Goal: Obtain resource: Obtain resource

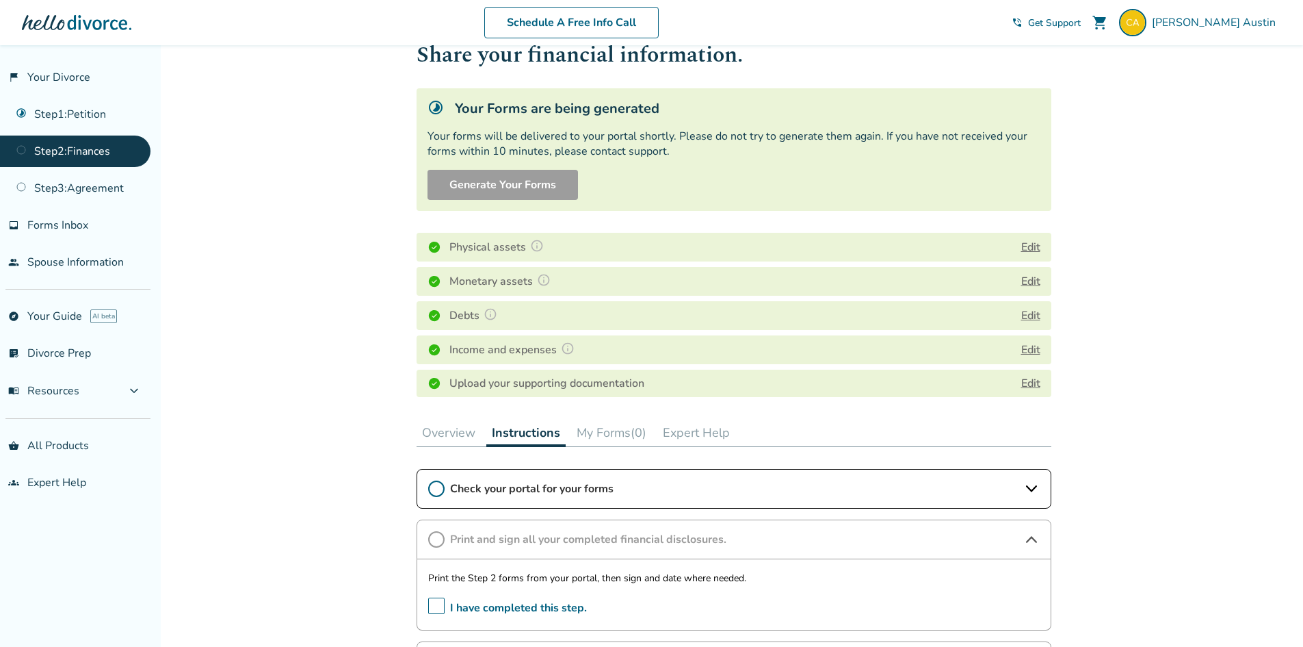
click at [1119, 274] on div "Added to cart Step 0 2 Share your financial information. Your Forms are being g…" at bounding box center [651, 536] width 1303 height 1071
click at [551, 495] on span "Check your portal for your forms" at bounding box center [734, 488] width 568 height 15
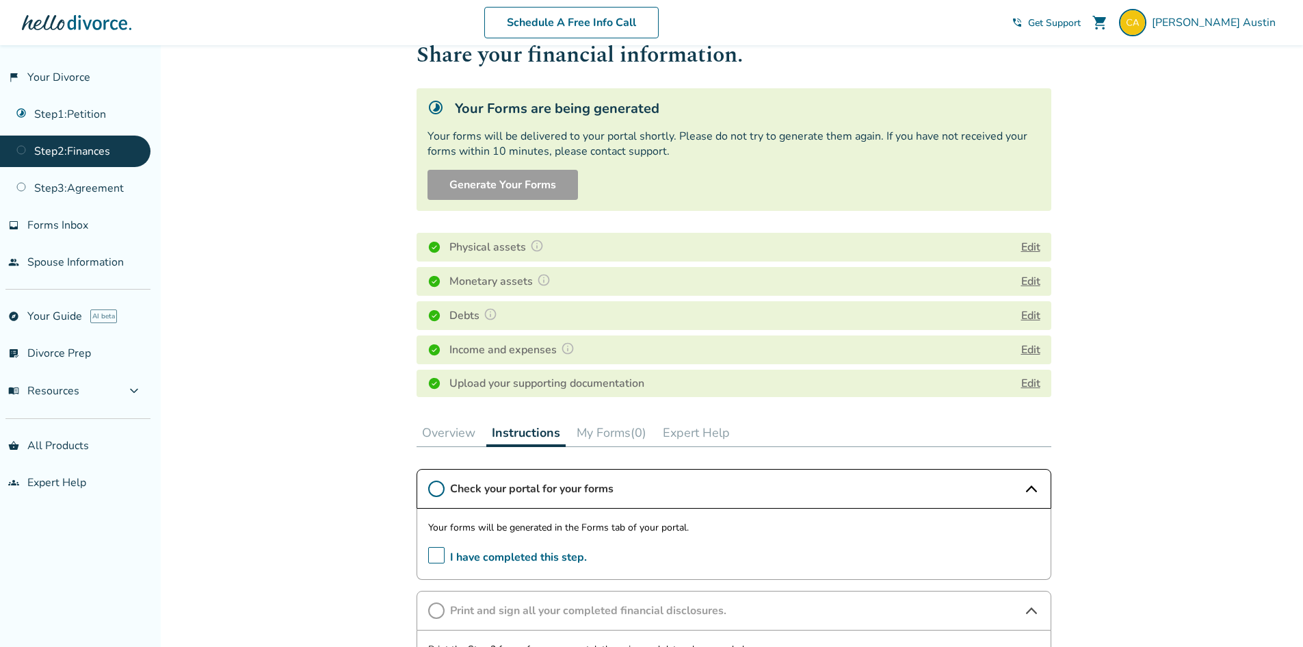
click at [740, 491] on span "Check your portal for your forms" at bounding box center [734, 488] width 568 height 15
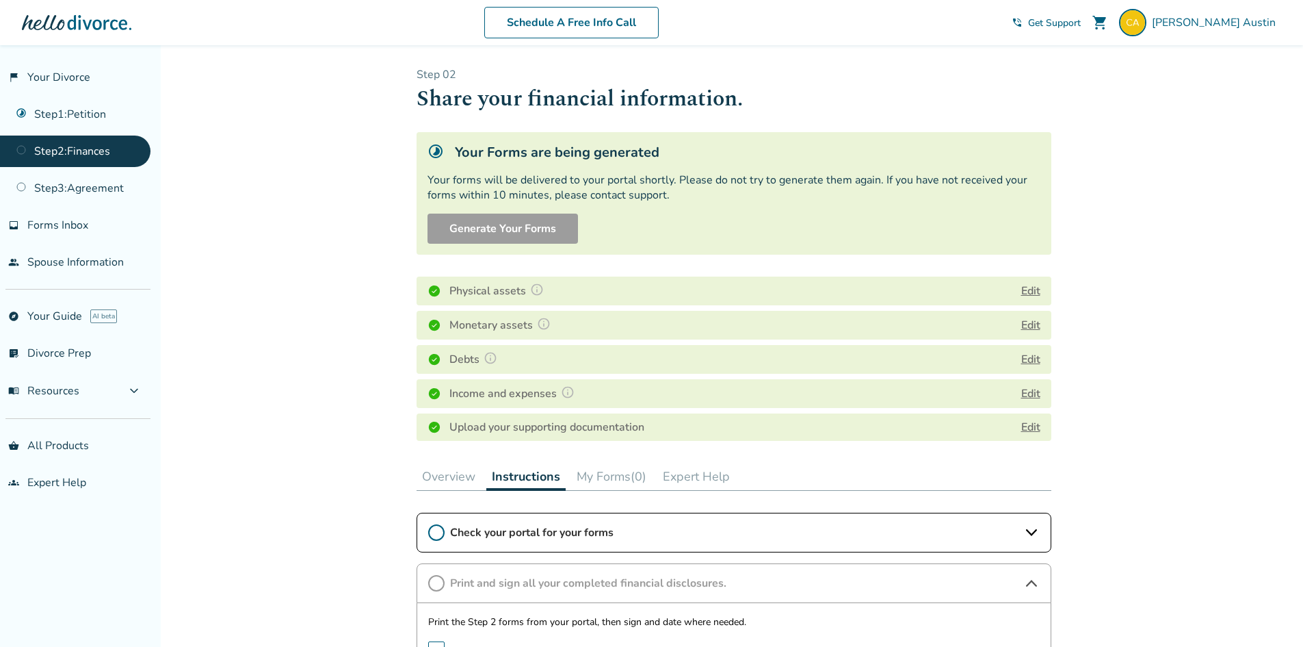
click at [62, 153] on link "Step 2 : Finances" at bounding box center [75, 150] width 151 height 31
click at [763, 249] on div "Your Forms are being generated Your forms will be delivered to your portal shor…" at bounding box center [734, 193] width 635 height 122
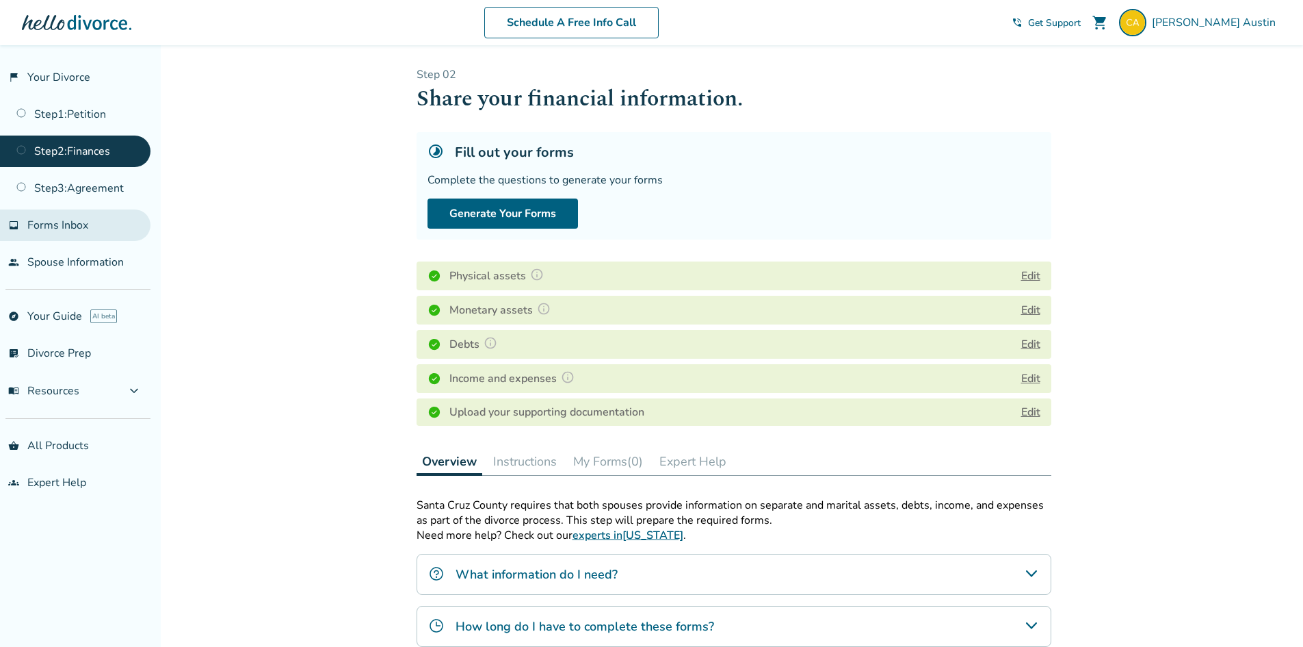
click at [89, 228] on link "inbox Forms Inbox" at bounding box center [75, 224] width 151 height 31
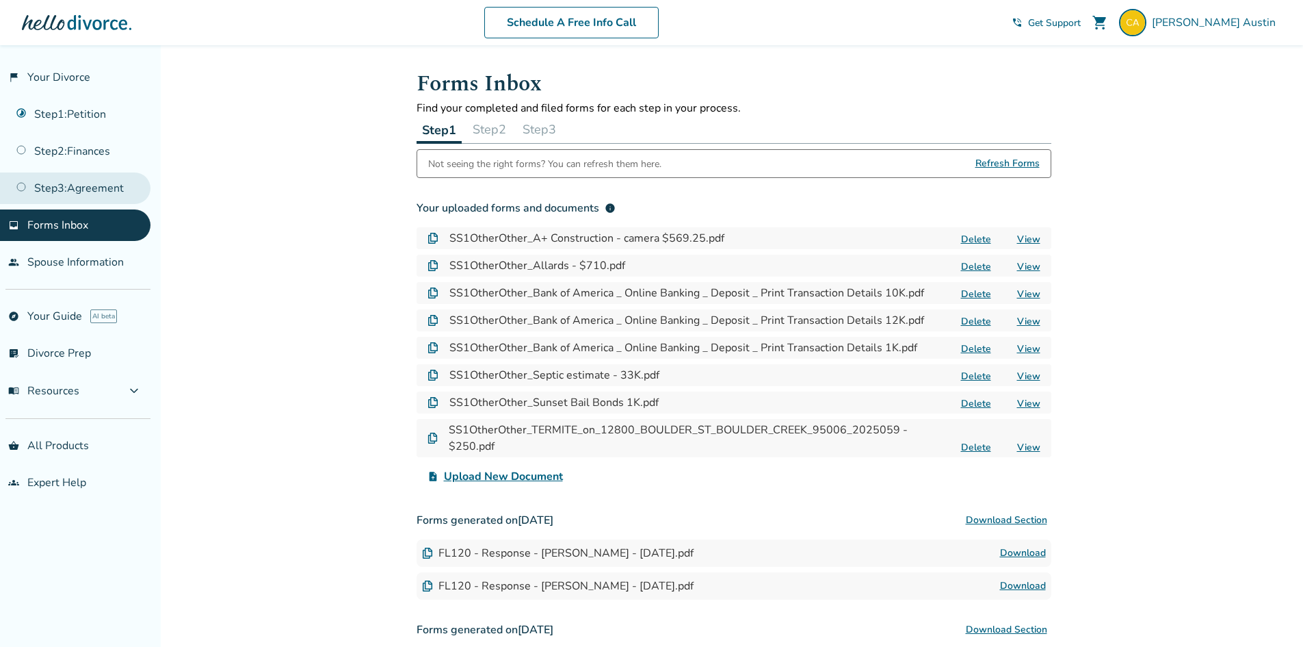
click at [58, 190] on link "Step 3 : Agreement" at bounding box center [75, 187] width 151 height 31
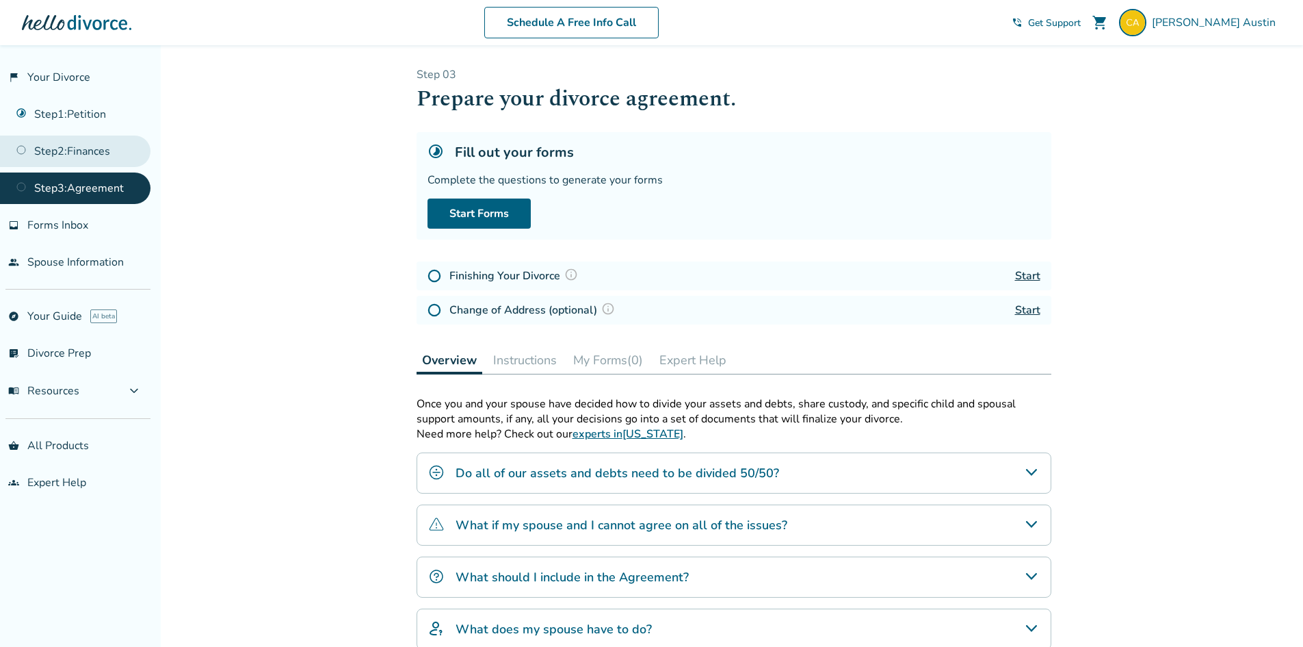
click at [90, 162] on link "Step 2 : Finances" at bounding box center [75, 150] width 151 height 31
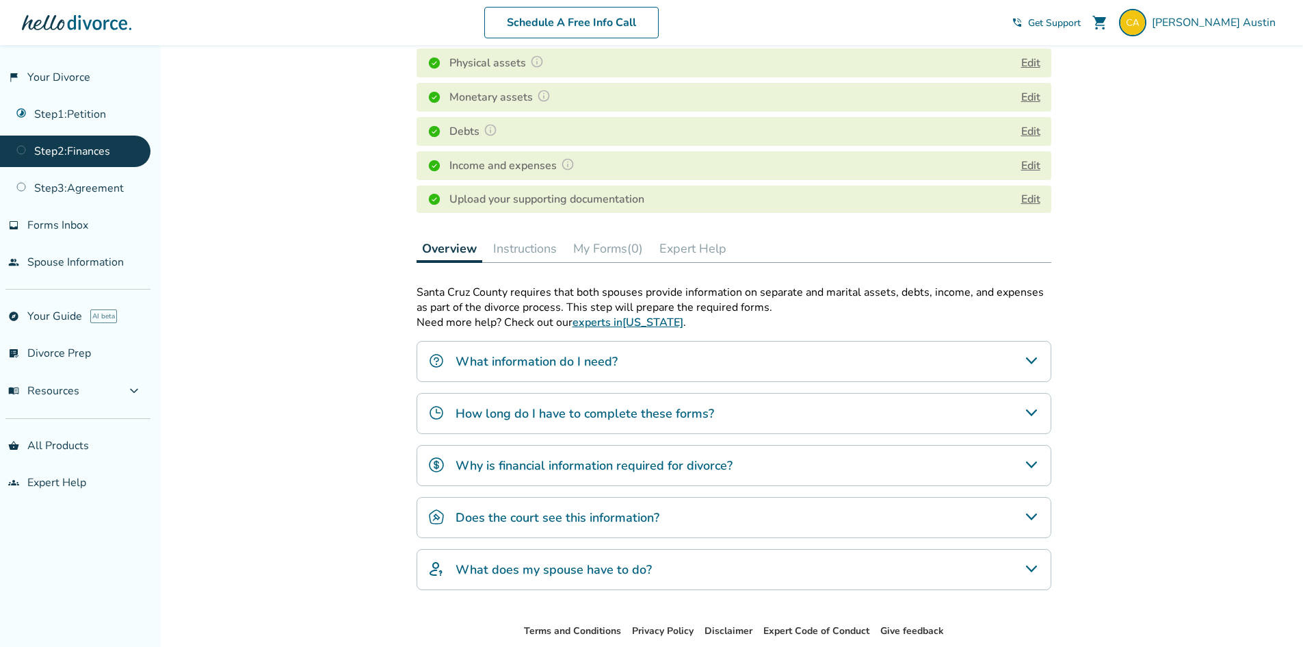
scroll to position [274, 0]
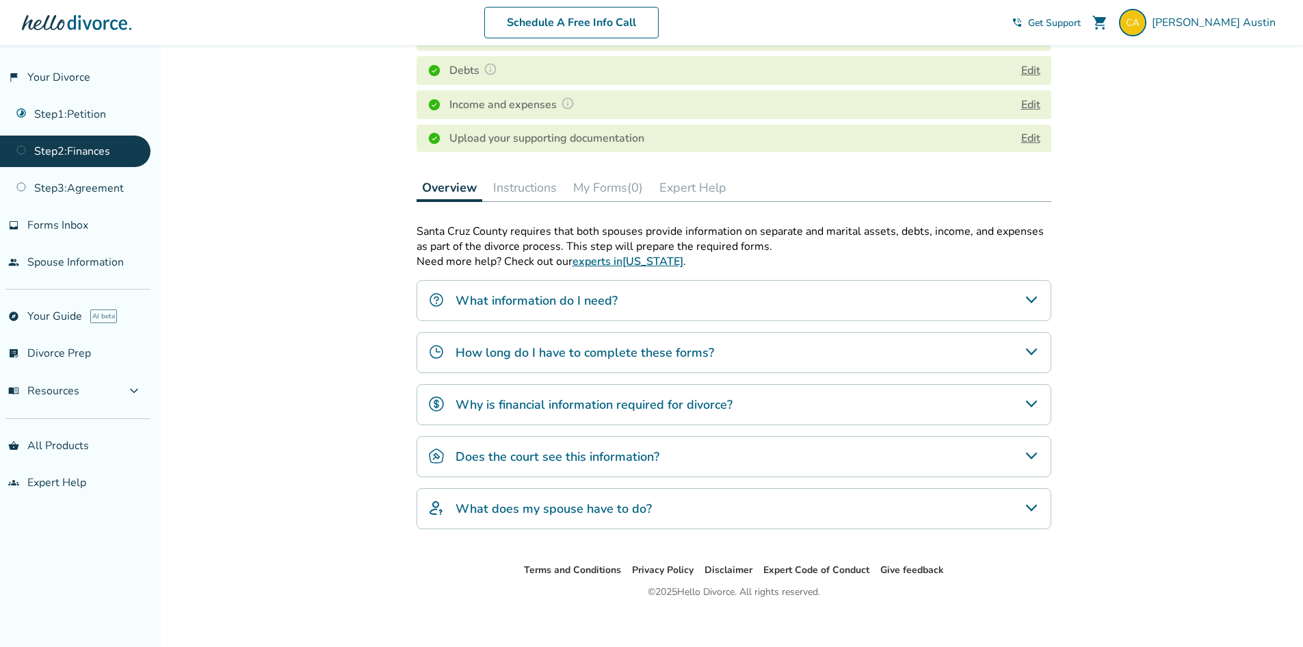
click at [606, 189] on button "My Forms (0)" at bounding box center [608, 187] width 81 height 27
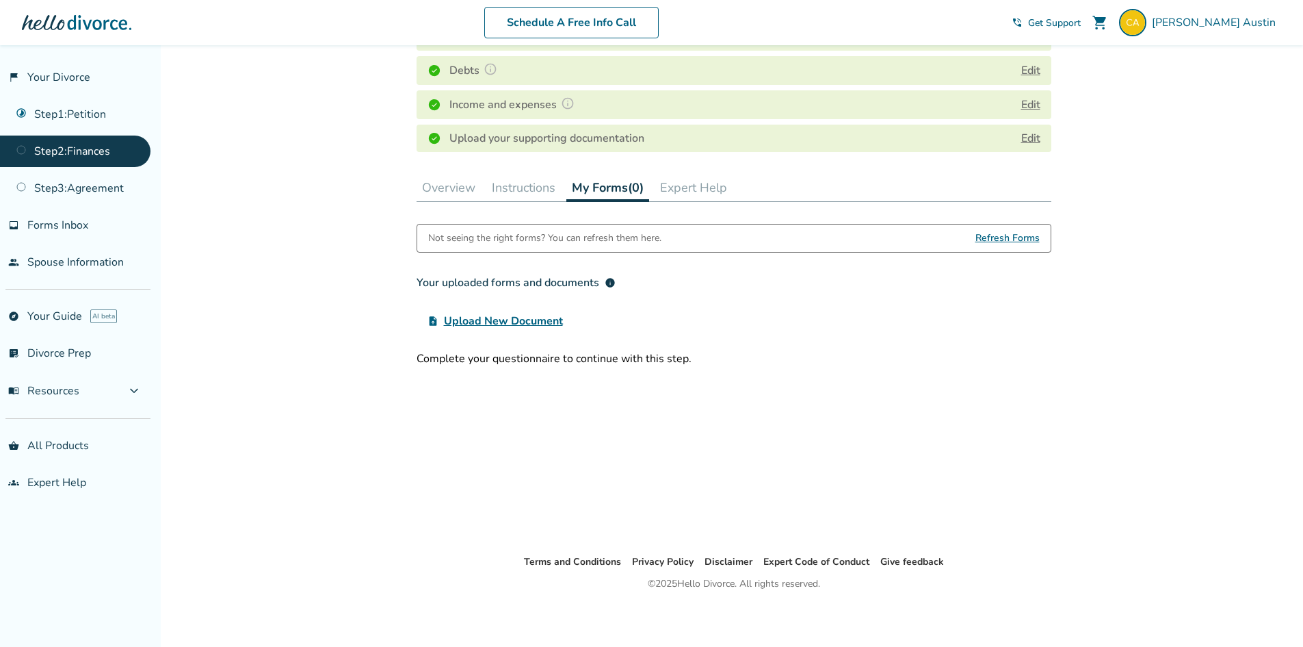
click at [1000, 240] on span "Refresh Forms" at bounding box center [1008, 237] width 64 height 27
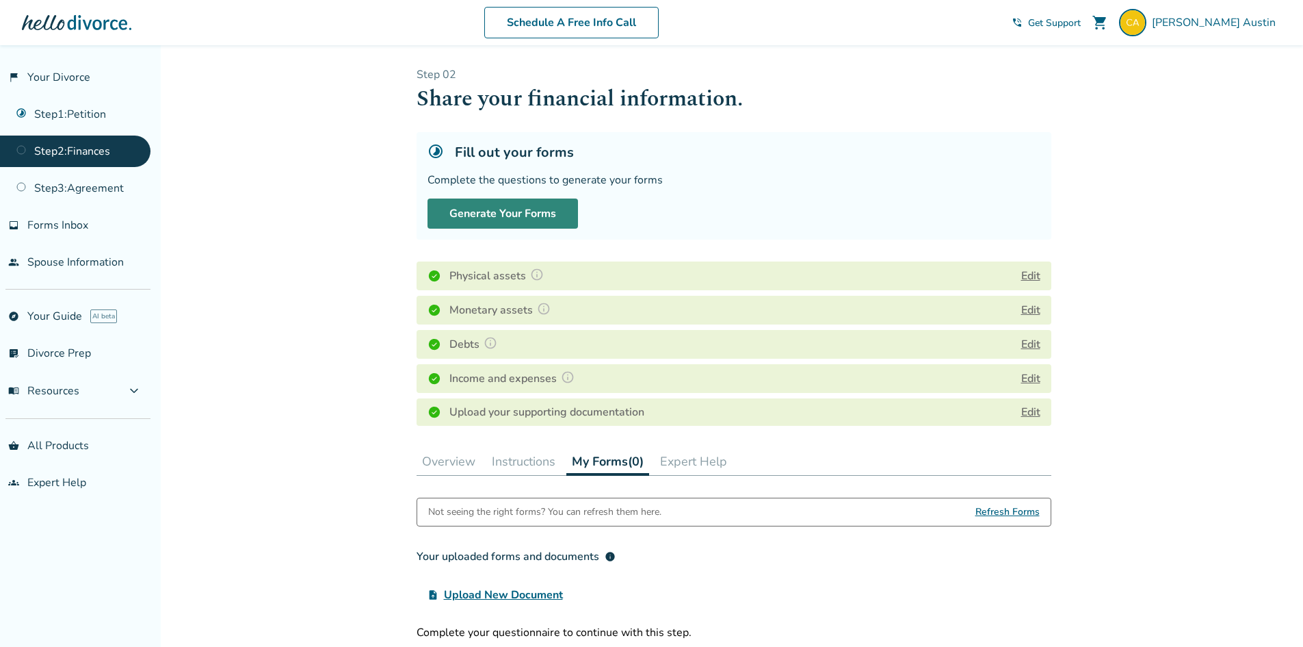
click at [501, 222] on button "Generate Your Forms" at bounding box center [503, 213] width 151 height 30
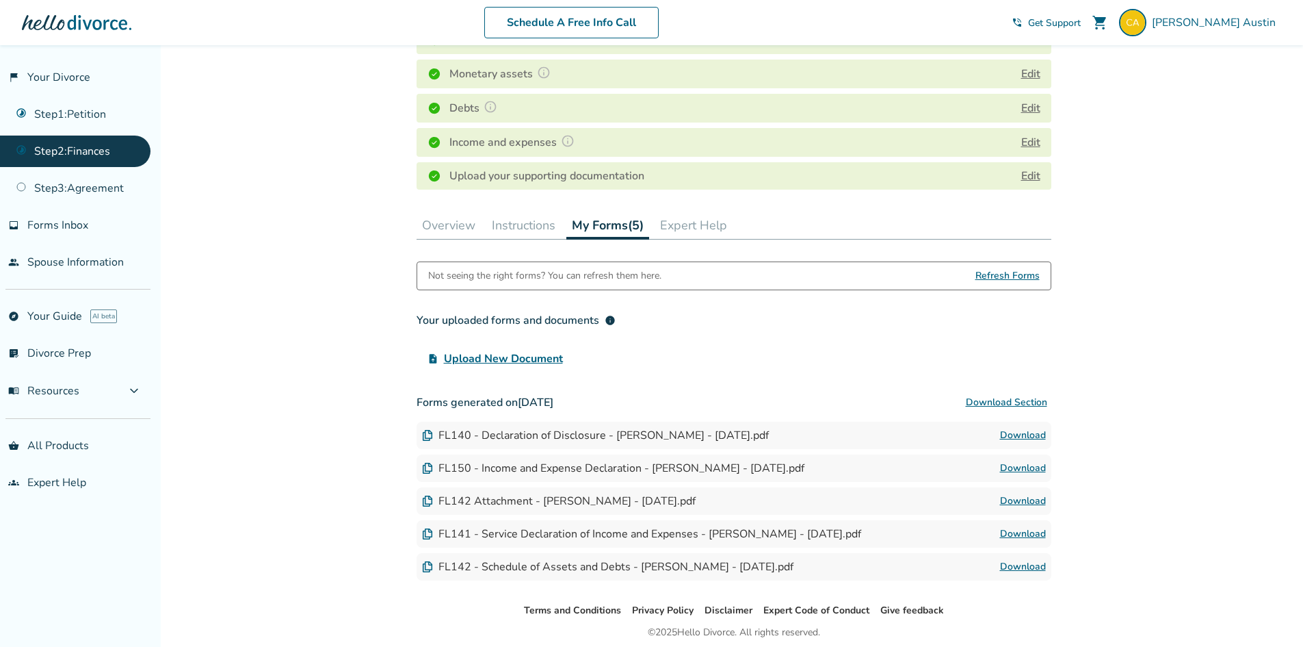
scroll to position [287, 0]
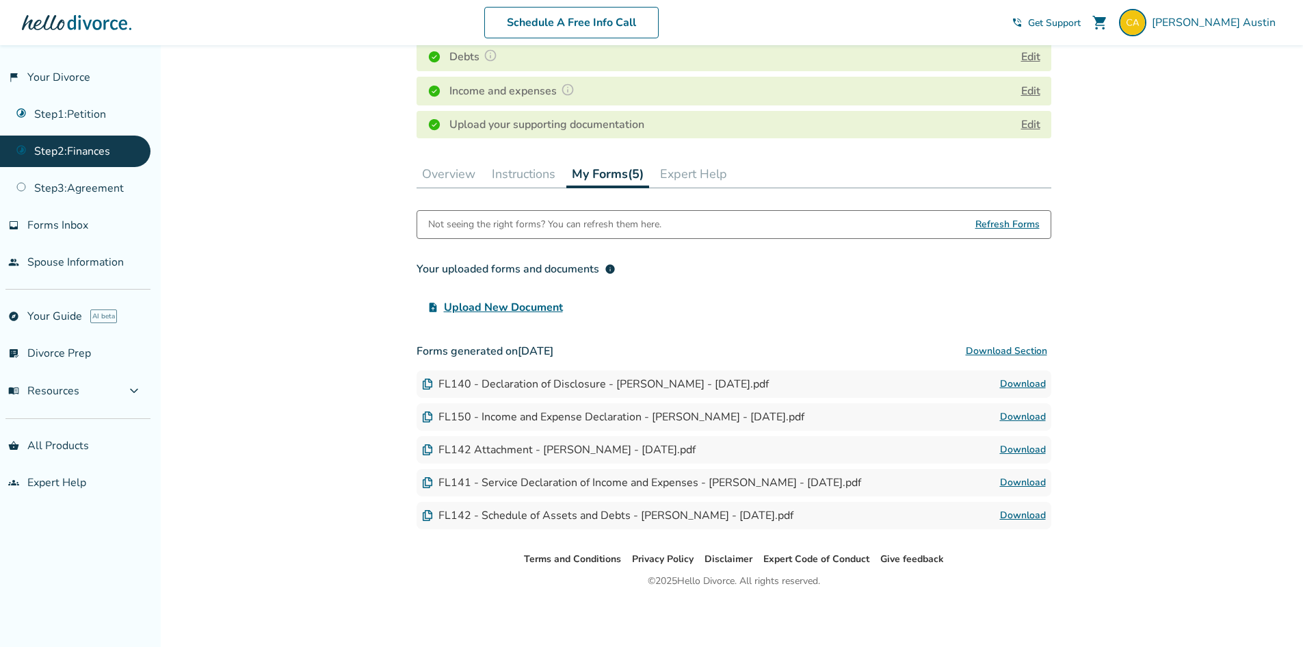
click at [1028, 382] on link "Download" at bounding box center [1023, 384] width 46 height 16
click at [1032, 418] on link "Download" at bounding box center [1023, 416] width 46 height 16
click at [1019, 447] on link "Download" at bounding box center [1023, 449] width 46 height 16
click at [1024, 482] on link "Download" at bounding box center [1023, 482] width 46 height 16
click at [1026, 517] on link "Download" at bounding box center [1023, 515] width 46 height 16
